Goal: Task Accomplishment & Management: Complete application form

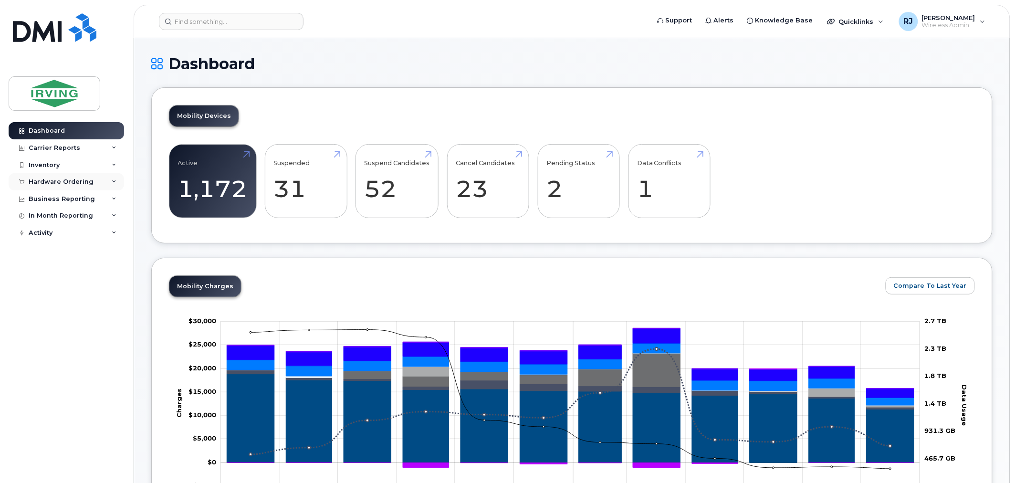
click at [73, 184] on div "Hardware Ordering" at bounding box center [61, 182] width 65 height 8
click at [64, 195] on link "Overview" at bounding box center [74, 199] width 99 height 18
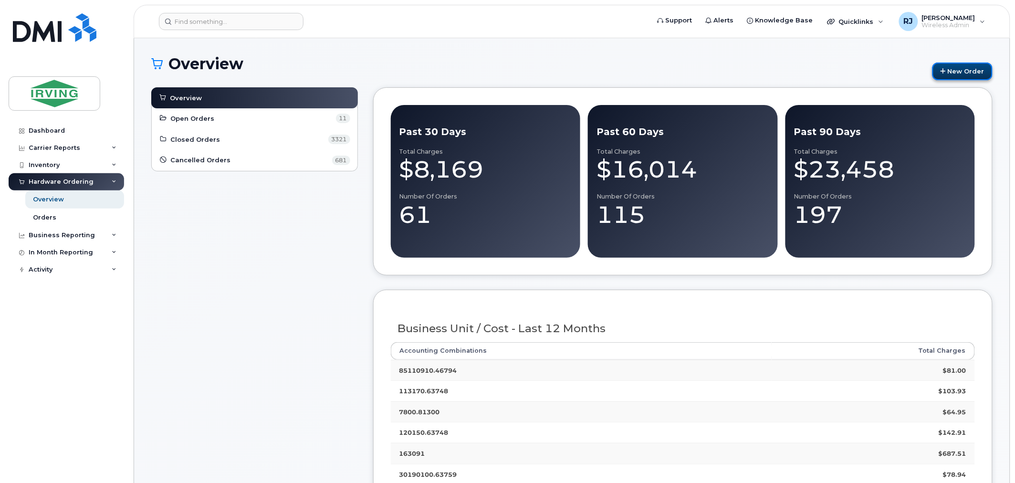
click at [970, 69] on link "New Order" at bounding box center [962, 72] width 60 height 18
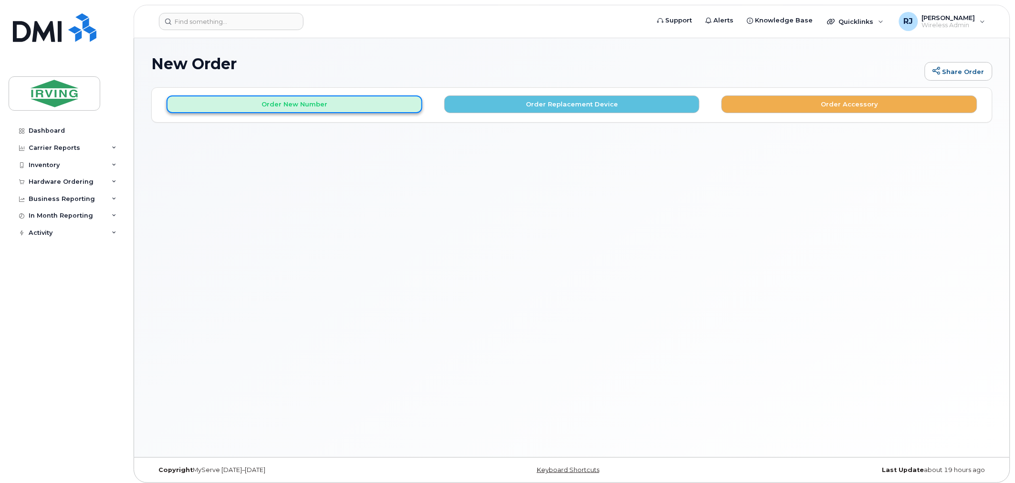
click at [329, 97] on button "Order New Number" at bounding box center [295, 104] width 256 height 18
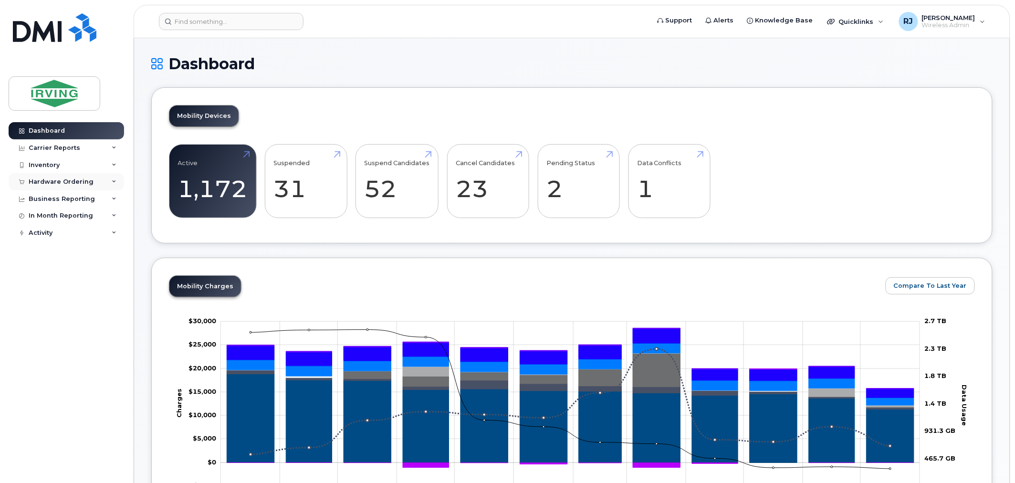
click at [80, 183] on div "Hardware Ordering" at bounding box center [61, 182] width 65 height 8
click at [67, 199] on link "Overview" at bounding box center [74, 199] width 99 height 18
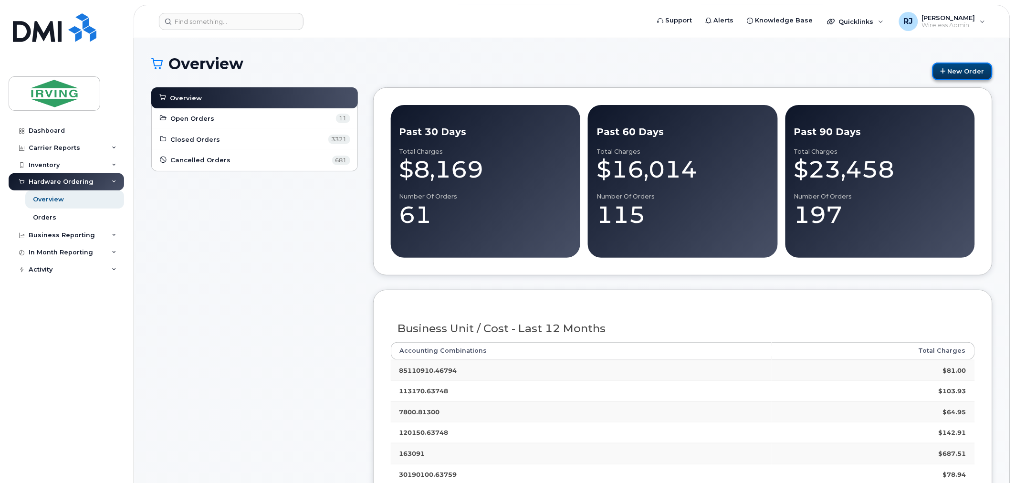
click at [943, 73] on icon at bounding box center [942, 71] width 5 height 6
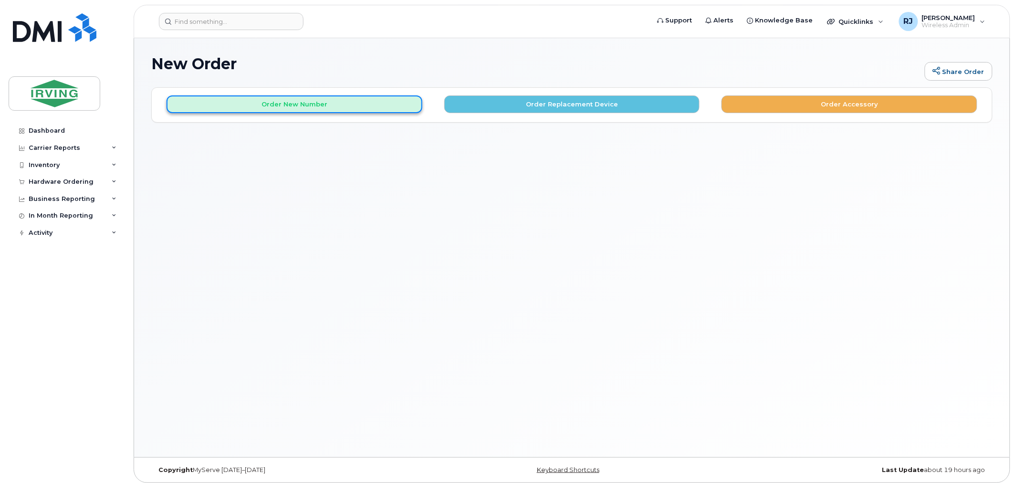
click at [346, 106] on button "Order New Number" at bounding box center [295, 104] width 256 height 18
